Goal: Check status: Check status

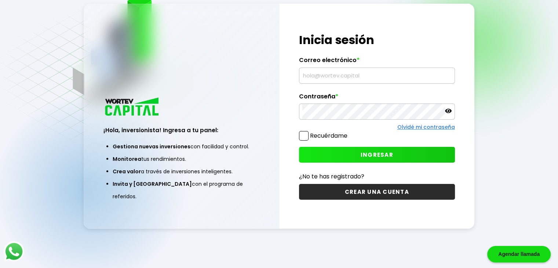
type input "[EMAIL_ADDRESS][DOMAIN_NAME]"
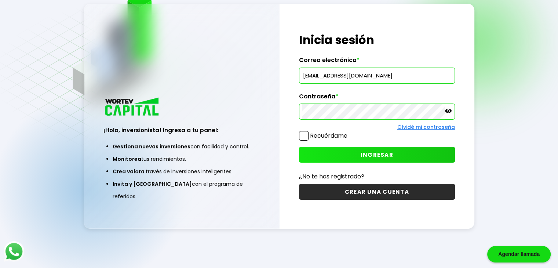
click at [355, 156] on button "INGRESAR" at bounding box center [377, 155] width 156 height 16
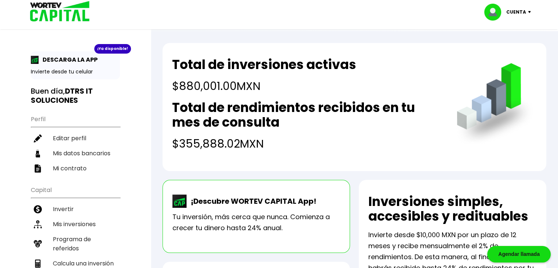
drag, startPoint x: 177, startPoint y: 81, endPoint x: 271, endPoint y: 149, distance: 115.5
click at [270, 149] on div "Total de inversiones activas $880,001.00 MXN Total de rendimientos recibidos en…" at bounding box center [307, 104] width 270 height 95
click at [285, 150] on h4 "$355,888.02 MXN" at bounding box center [307, 143] width 270 height 17
drag, startPoint x: 287, startPoint y: 150, endPoint x: 156, endPoint y: 58, distance: 160.5
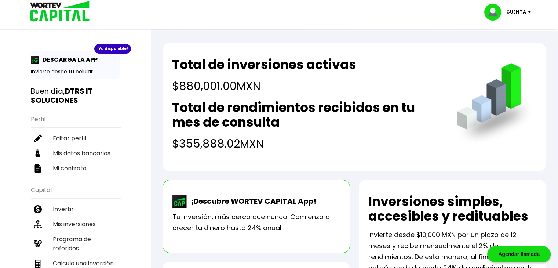
click at [251, 88] on h4 "$880,001.00 MXN" at bounding box center [264, 86] width 184 height 17
drag, startPoint x: 172, startPoint y: 59, endPoint x: 277, endPoint y: 143, distance: 134.8
click at [277, 143] on div "Total de inversiones activas $880,001.00 MXN Total de rendimientos recibidos en…" at bounding box center [307, 104] width 270 height 95
click at [361, 159] on div "Total de inversiones activas $880,001.00 MXN Total de rendimientos recibidos en…" at bounding box center [355, 107] width 384 height 128
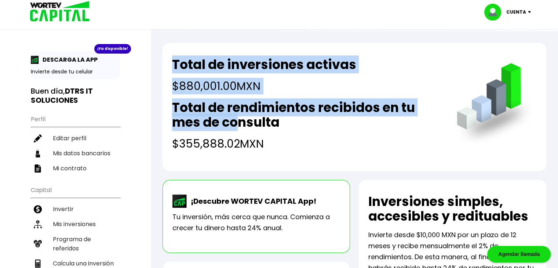
drag, startPoint x: 171, startPoint y: 61, endPoint x: 245, endPoint y: 122, distance: 95.7
click at [245, 121] on div "Total de inversiones activas $880,001.00 MXN Total de rendimientos recibidos en…" at bounding box center [355, 107] width 384 height 128
drag, startPoint x: 267, startPoint y: 139, endPoint x: 132, endPoint y: 45, distance: 164.6
click at [261, 97] on div "Total de inversiones activas $880,001.00 MXN Total de rendimientos recibidos en…" at bounding box center [307, 104] width 270 height 95
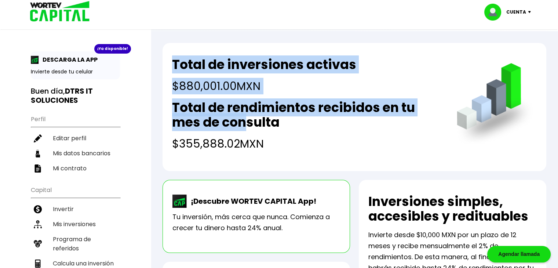
click at [258, 113] on h2 "Total de rendimientos recibidos en tu mes de consulta" at bounding box center [307, 114] width 270 height 29
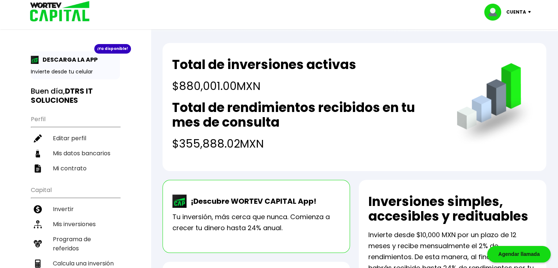
drag, startPoint x: 171, startPoint y: 63, endPoint x: 269, endPoint y: 146, distance: 127.6
click at [269, 146] on div "Total de inversiones activas $880,001.00 MXN Total de rendimientos recibidos en…" at bounding box center [355, 107] width 384 height 128
